Goal: Find specific page/section: Find specific page/section

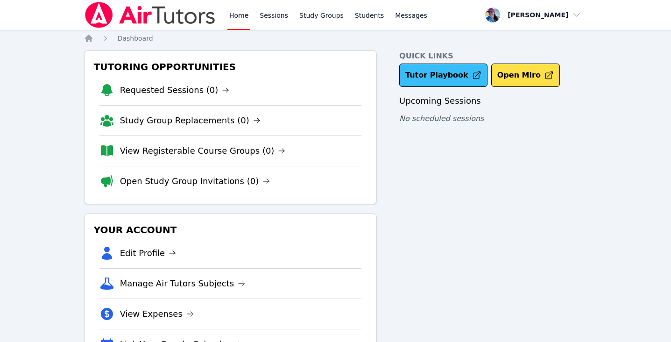
click at [449, 74] on link "Tutor Playbook" at bounding box center [443, 75] width 88 height 23
